Goal: Task Accomplishment & Management: Manage account settings

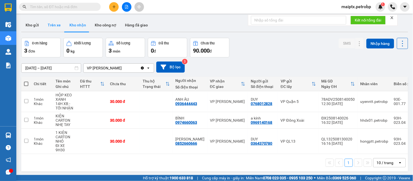
click at [48, 25] on button "Trên xe" at bounding box center [54, 25] width 22 height 13
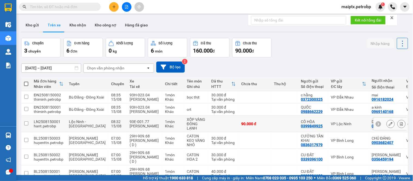
scroll to position [25, 0]
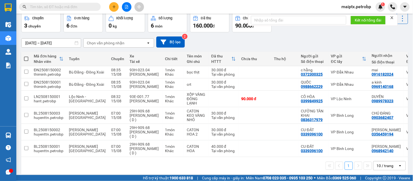
click at [56, 42] on input "[DATE] – [DATE]" at bounding box center [51, 43] width 59 height 9
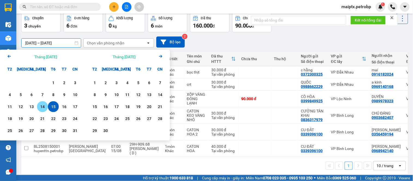
click at [41, 103] on div "14" at bounding box center [42, 106] width 11 height 11
click at [48, 104] on div "15" at bounding box center [53, 106] width 11 height 11
type input "[DATE] – [DATE]"
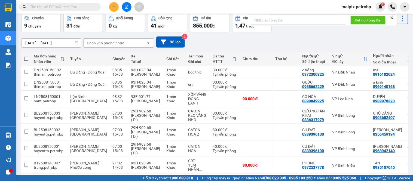
click at [99, 42] on div "Chọn văn phòng nhận" at bounding box center [106, 42] width 38 height 5
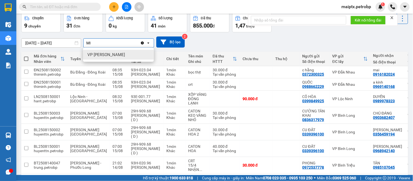
type input "MI"
click at [101, 56] on span "VP [PERSON_NAME]" at bounding box center [106, 54] width 38 height 5
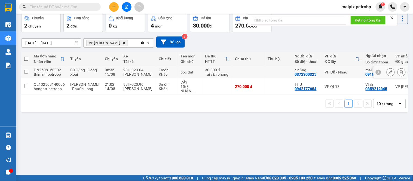
click at [389, 72] on icon at bounding box center [391, 72] width 4 height 4
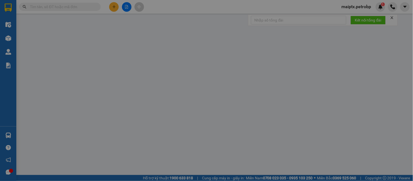
type input "0372300325"
type input "c hằng"
type input "0916182024"
type input "mai"
type input "30.000"
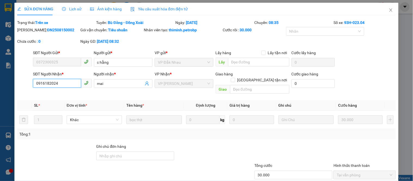
click at [51, 83] on input "0916182024" at bounding box center [57, 83] width 48 height 9
click at [389, 11] on icon "close" at bounding box center [391, 10] width 4 height 4
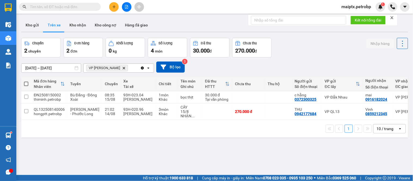
click at [50, 137] on div "1 10 / trang open" at bounding box center [214, 128] width 387 height 17
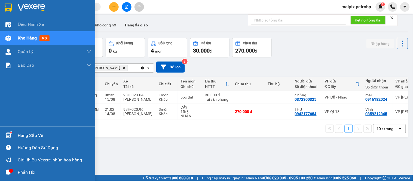
click at [14, 137] on div "Hàng sắp về" at bounding box center [47, 135] width 95 height 12
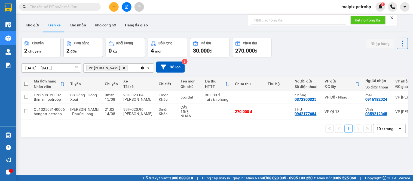
click at [299, 155] on section "Kết quả tìm kiếm ( 0 ) Bộ lọc No Data maiptx.petrobp 1 Điều hành xe Kho hàng mớ…" at bounding box center [206, 90] width 413 height 181
click at [74, 20] on button "Kho nhận" at bounding box center [77, 25] width 25 height 13
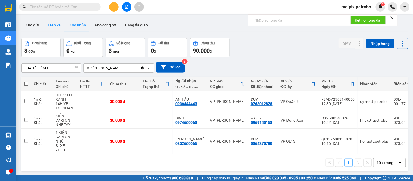
click at [50, 25] on button "Trên xe" at bounding box center [54, 25] width 22 height 13
type input "[DATE] – [DATE]"
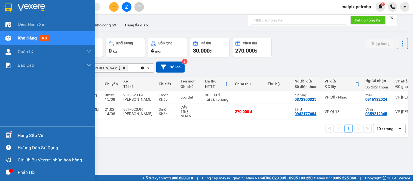
click at [11, 133] on sup at bounding box center [11, 133] width 2 height 2
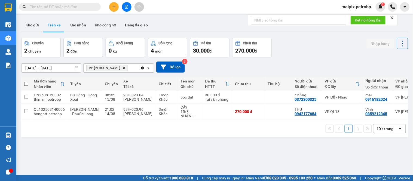
click at [278, 148] on section "Kết quả tìm kiếm ( 0 ) Bộ lọc No Data maiptx.petrobp 1 Điều hành xe Kho hàng mớ…" at bounding box center [206, 90] width 413 height 181
click at [81, 28] on button "Kho nhận" at bounding box center [77, 25] width 25 height 13
type input "[DATE] – [DATE]"
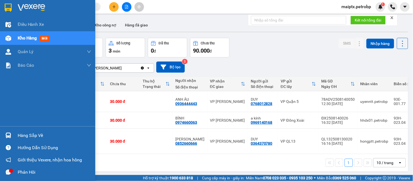
click at [11, 135] on div at bounding box center [9, 136] width 10 height 10
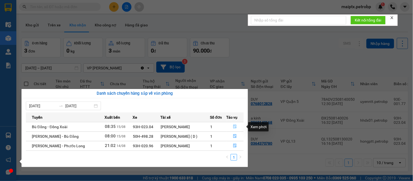
click at [233, 126] on icon "file-done" at bounding box center [235, 127] width 4 height 4
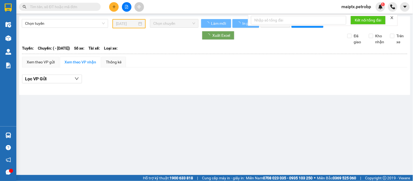
type input "[DATE]"
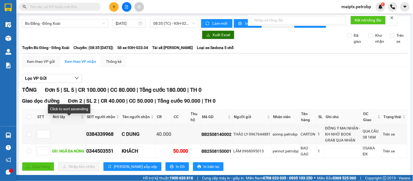
scroll to position [181, 0]
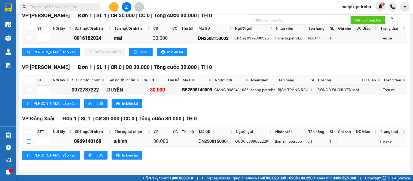
click at [29, 144] on input "checkbox" at bounding box center [29, 141] width 4 height 4
checkbox input "true"
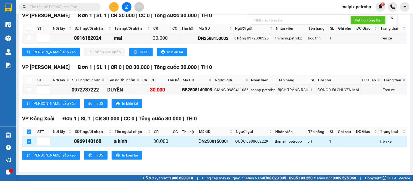
click at [28, 145] on label at bounding box center [29, 142] width 4 height 6
click at [28, 144] on input "checkbox" at bounding box center [29, 141] width 4 height 4
checkbox input "false"
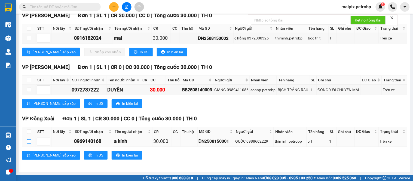
scroll to position [121, 0]
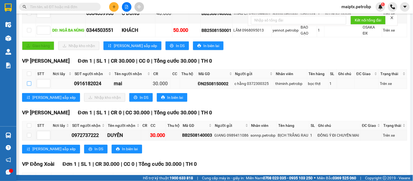
click at [29, 86] on input "checkbox" at bounding box center [29, 83] width 4 height 4
checkbox input "true"
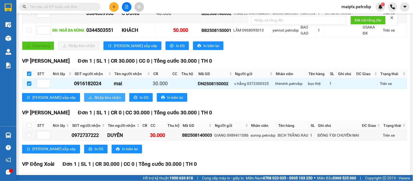
click at [94, 100] on span "Nhập kho nhận" at bounding box center [107, 97] width 26 height 6
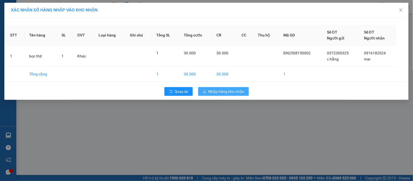
click at [234, 93] on span "Nhập hàng kho nhận" at bounding box center [227, 91] width 36 height 6
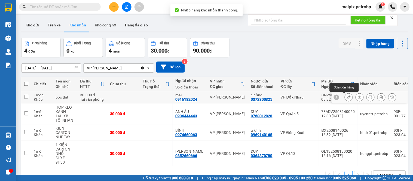
click at [347, 97] on icon at bounding box center [349, 97] width 4 height 4
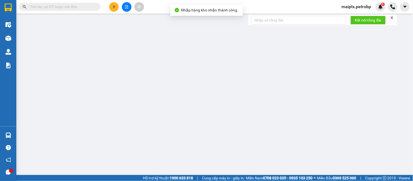
type input "0372300325"
type input "c hằng"
type input "0916182024"
type input "mai"
type input "30.000"
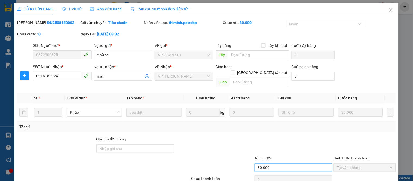
scroll to position [21, 0]
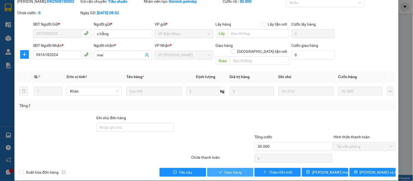
click at [231, 169] on span "Giao hàng" at bounding box center [233, 172] width 17 height 6
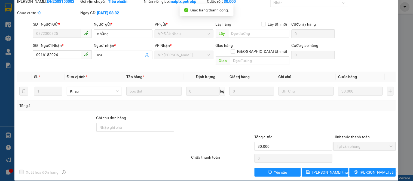
scroll to position [0, 0]
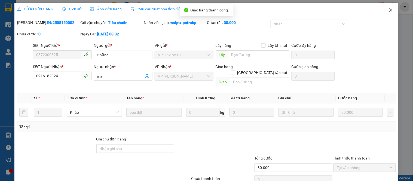
click at [389, 10] on icon "close" at bounding box center [391, 10] width 4 height 4
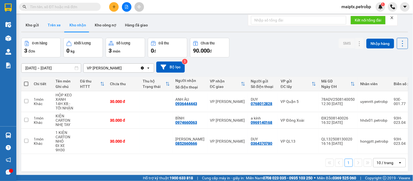
click at [52, 29] on button "Trên xe" at bounding box center [54, 25] width 22 height 13
type input "[DATE] – [DATE]"
